Goal: Task Accomplishment & Management: Complete application form

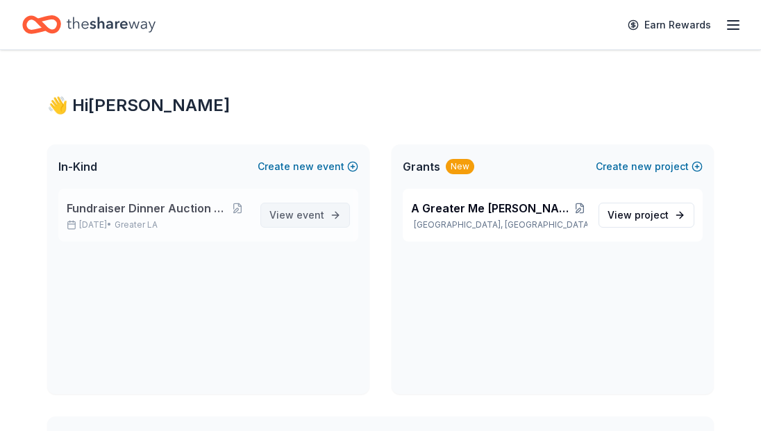
click at [292, 219] on span "View event" at bounding box center [296, 215] width 55 height 17
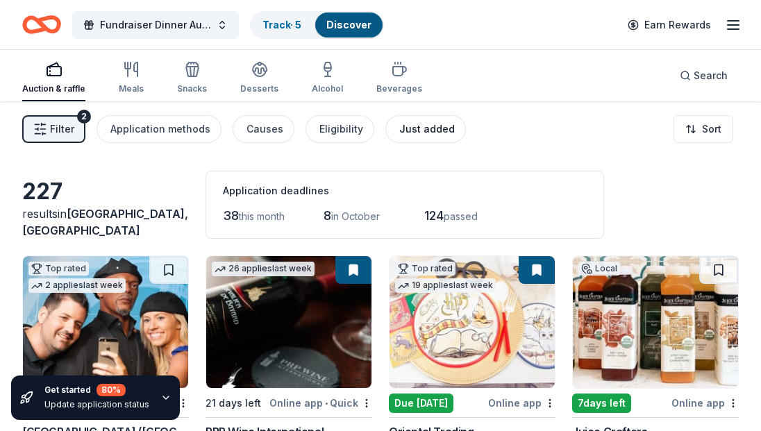
click at [425, 130] on div "Just added" at bounding box center [427, 129] width 56 height 17
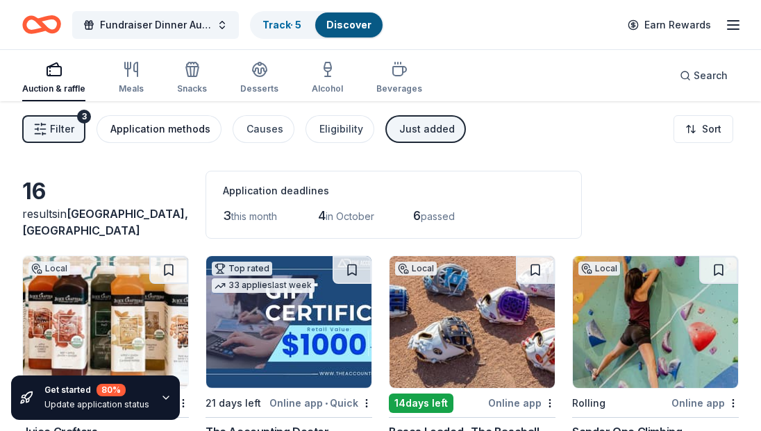
click at [167, 130] on div "Application methods" at bounding box center [160, 129] width 100 height 17
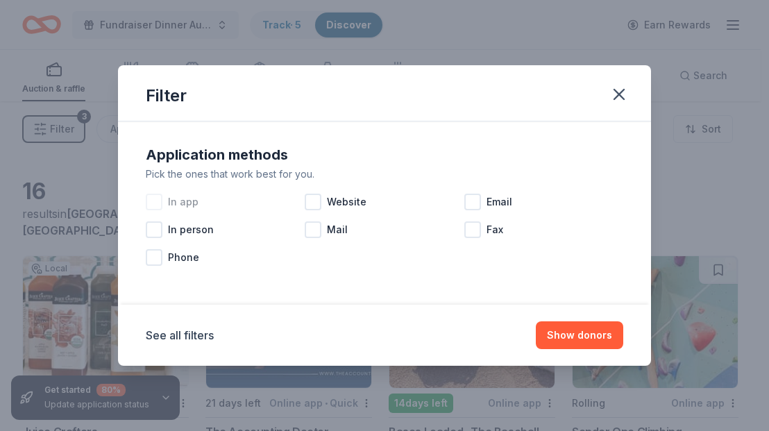
click at [183, 208] on span "In app" at bounding box center [183, 202] width 31 height 17
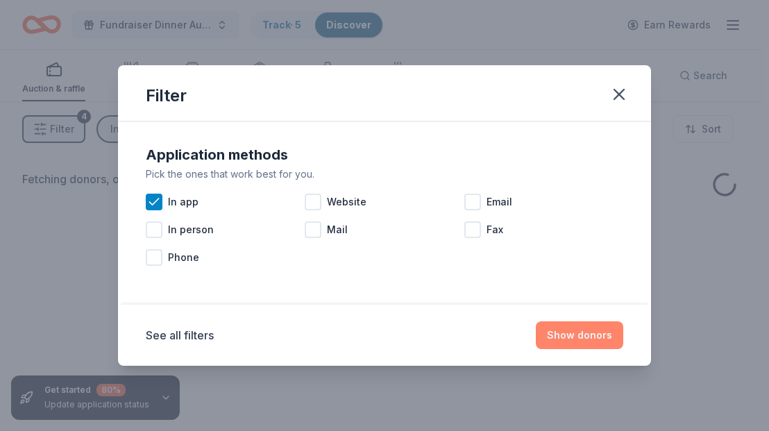
click at [573, 336] on button "Show donors" at bounding box center [579, 335] width 87 height 28
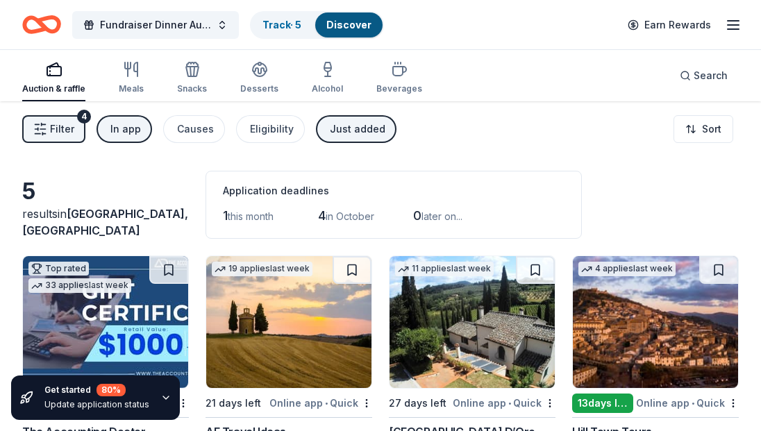
click at [384, 129] on button "Just added" at bounding box center [356, 129] width 81 height 28
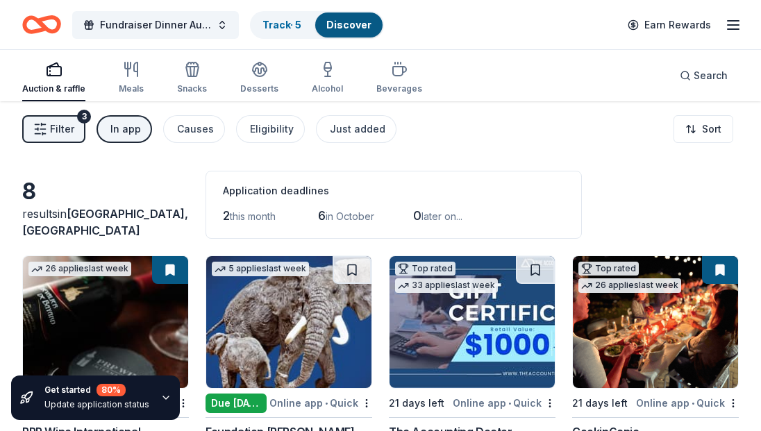
click at [135, 132] on div "In app" at bounding box center [125, 129] width 31 height 17
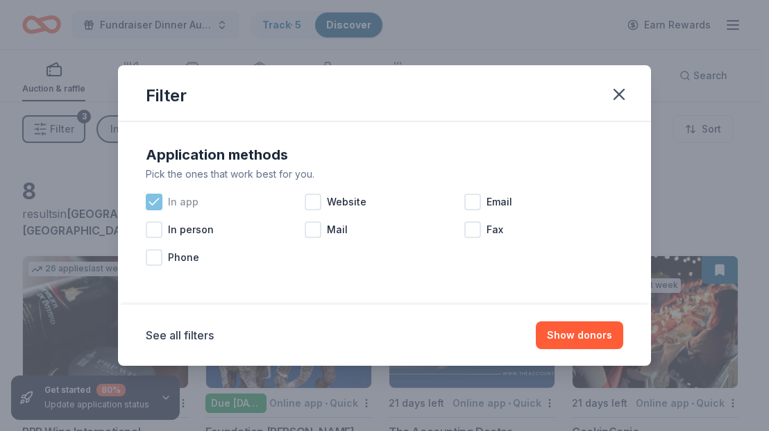
click at [151, 203] on icon at bounding box center [153, 201] width 9 height 6
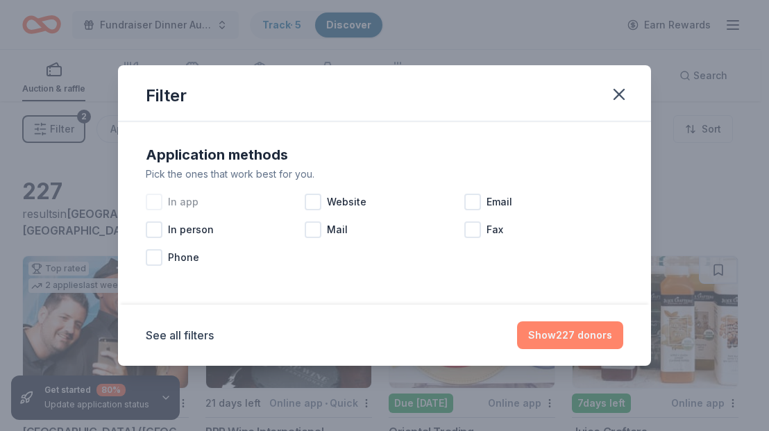
click at [555, 336] on button "Show 227 donors" at bounding box center [570, 335] width 106 height 28
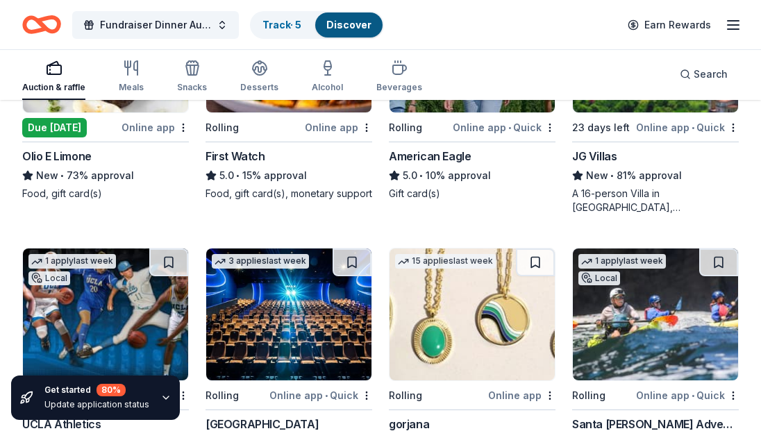
scroll to position [2294, 0]
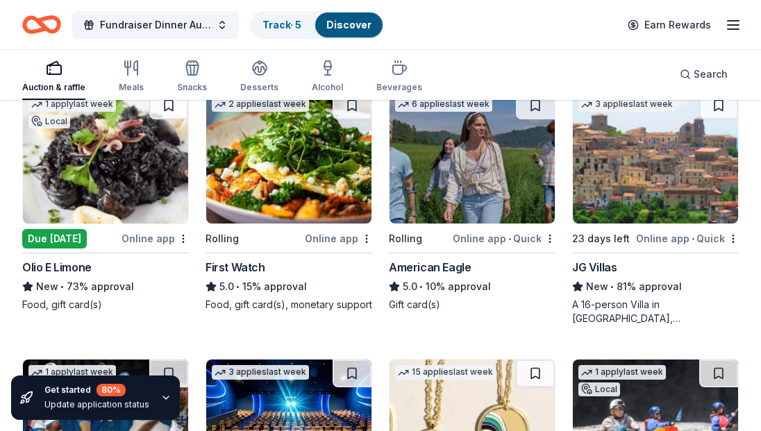
click at [90, 166] on img at bounding box center [105, 158] width 165 height 132
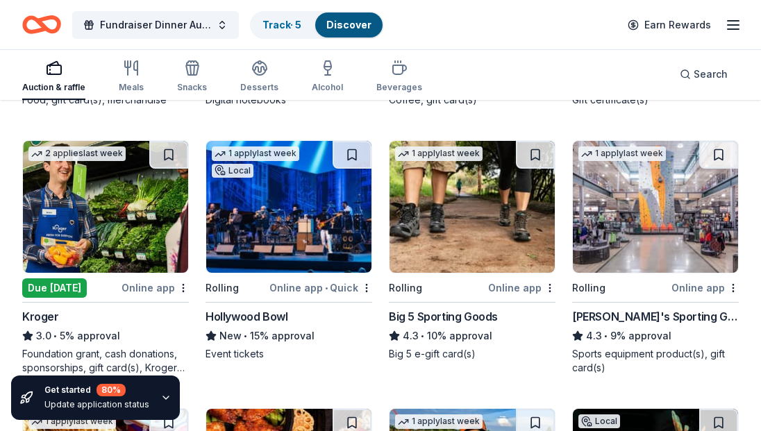
scroll to position [5713, 0]
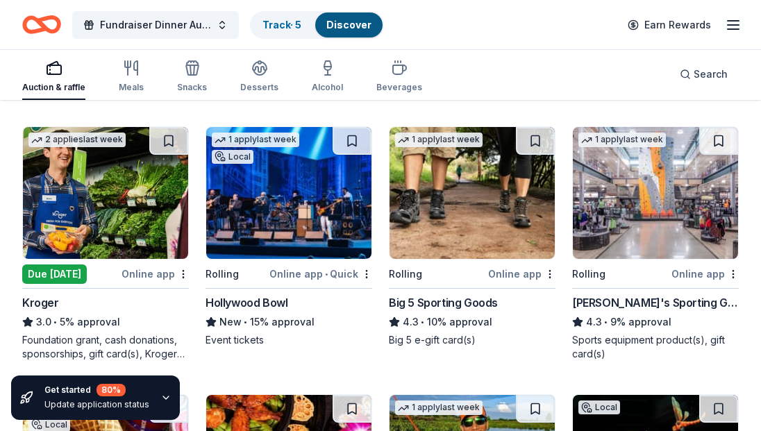
click at [62, 264] on div "Due [DATE]" at bounding box center [54, 273] width 65 height 19
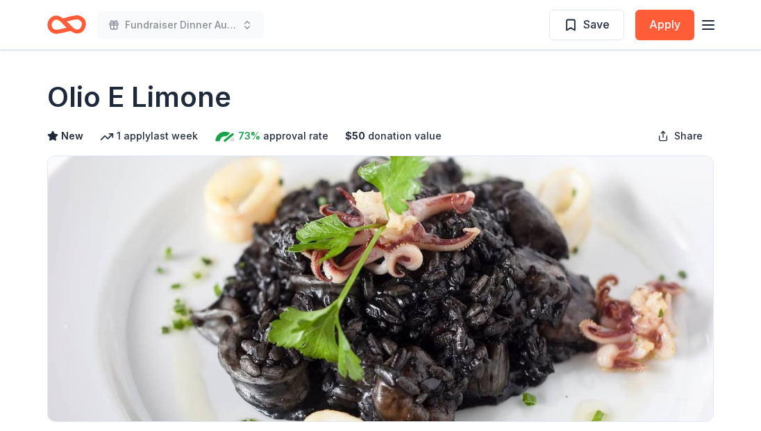
drag, startPoint x: 235, startPoint y: 94, endPoint x: 149, endPoint y: 88, distance: 86.3
drag, startPoint x: 226, startPoint y: 98, endPoint x: 74, endPoint y: 98, distance: 152.7
click at [74, 98] on h1 "Olio E Limone" at bounding box center [139, 97] width 184 height 39
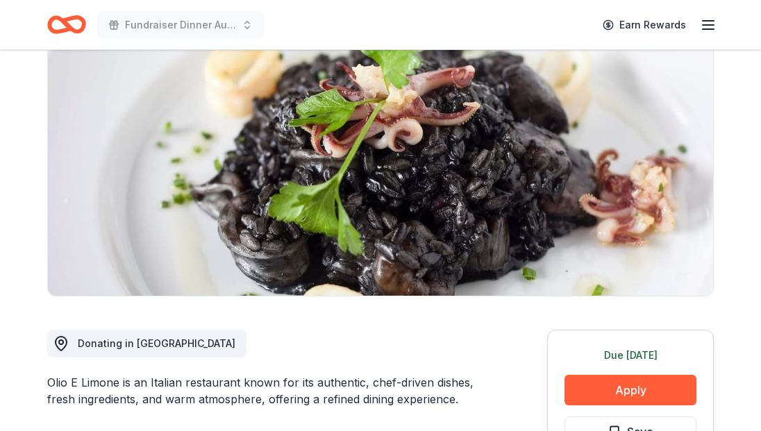
scroll to position [278, 0]
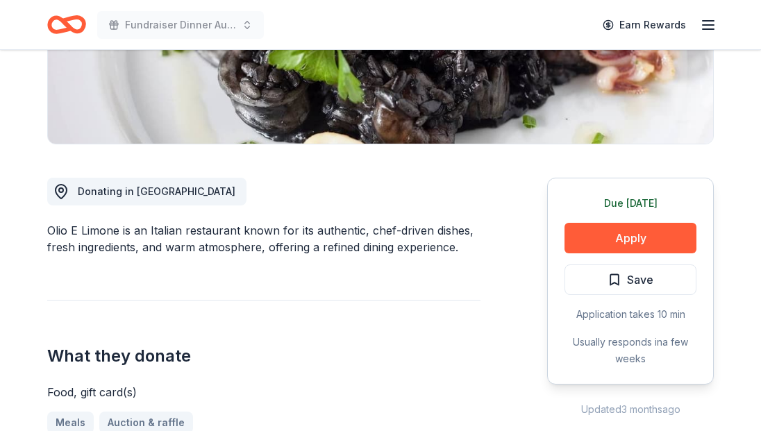
drag, startPoint x: 115, startPoint y: 231, endPoint x: 56, endPoint y: 232, distance: 58.3
click at [56, 232] on div "Olio E Limone is an Italian restaurant known for its authentic, chef-driven dis…" at bounding box center [263, 238] width 433 height 33
click at [103, 230] on div "Olio E Limone is an Italian restaurant known for its authentic, chef-driven dis…" at bounding box center [263, 238] width 433 height 33
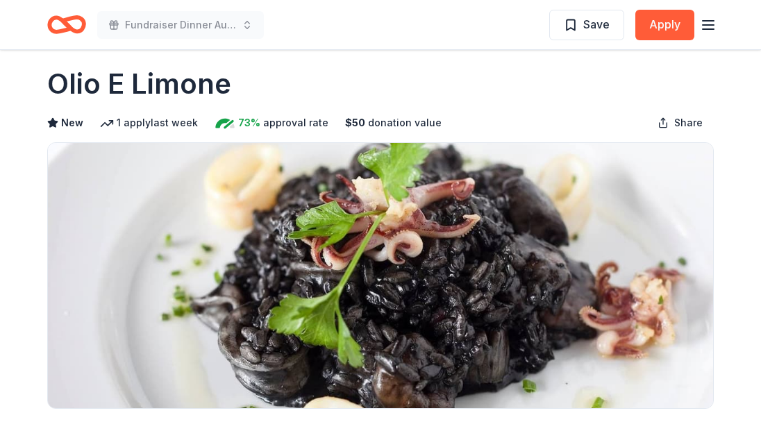
scroll to position [0, 0]
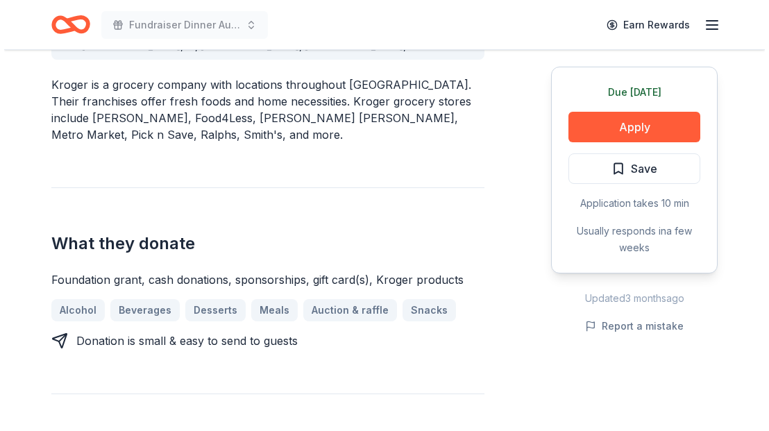
scroll to position [500, 0]
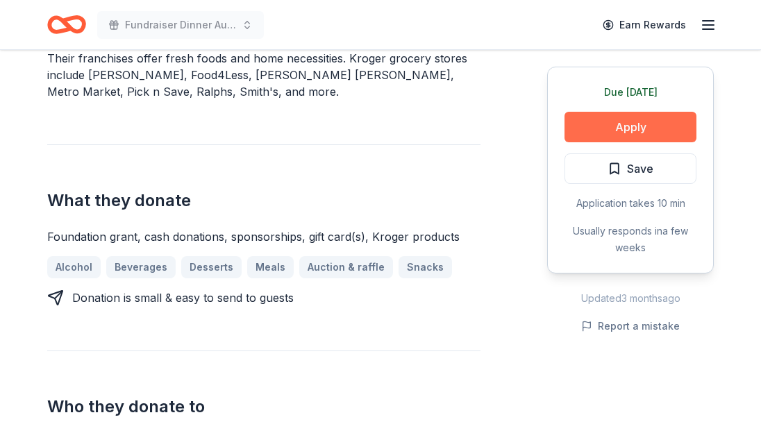
click at [650, 130] on button "Apply" at bounding box center [630, 127] width 132 height 31
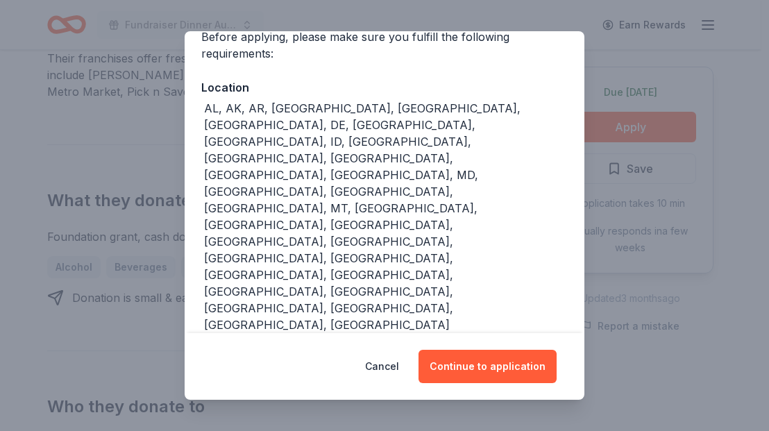
scroll to position [155, 0]
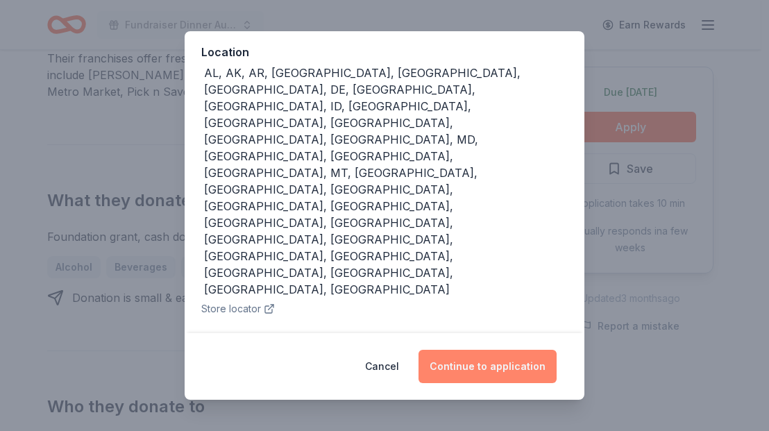
click at [511, 371] on button "Continue to application" at bounding box center [487, 366] width 138 height 33
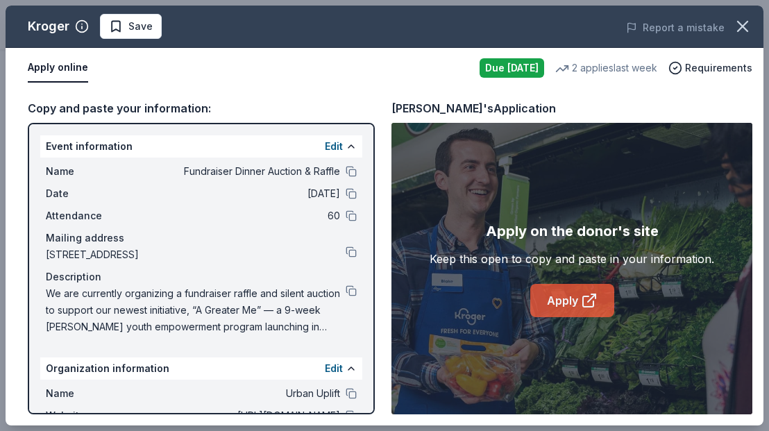
click at [571, 301] on link "Apply" at bounding box center [572, 300] width 84 height 33
